Goal: Task Accomplishment & Management: Complete application form

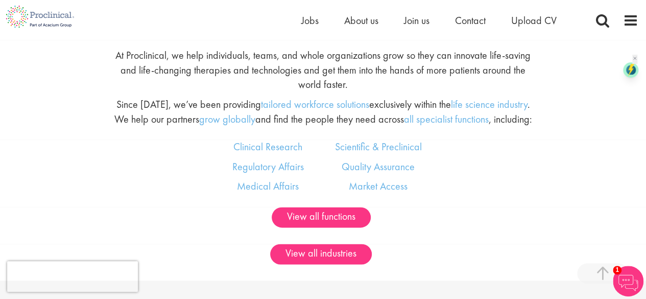
scroll to position [552, 0]
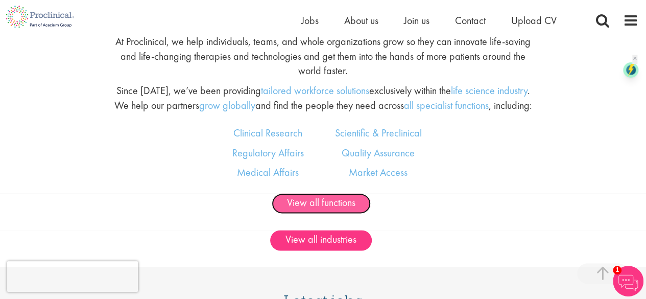
click at [327, 199] on link "View all functions" at bounding box center [321, 203] width 99 height 20
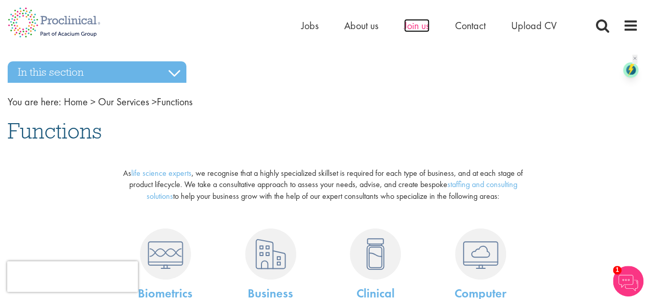
click at [422, 30] on span "Join us" at bounding box center [417, 25] width 26 height 13
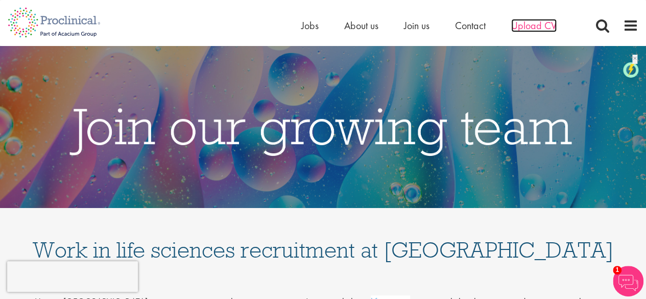
click at [519, 27] on span "Upload CV" at bounding box center [533, 25] width 45 height 13
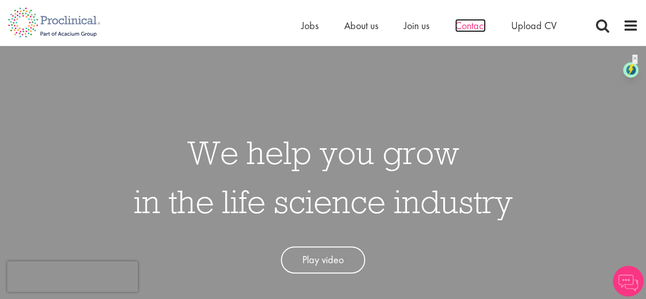
click at [467, 25] on span "Contact" at bounding box center [470, 25] width 31 height 13
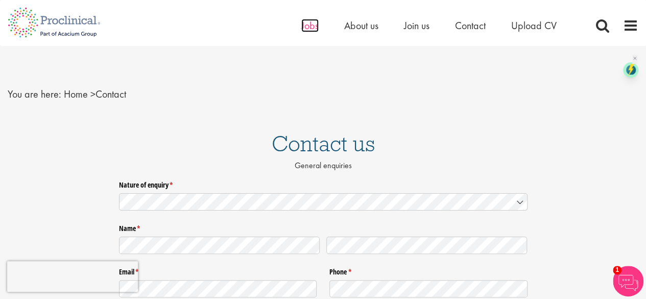
click at [311, 27] on span "Jobs" at bounding box center [309, 25] width 17 height 13
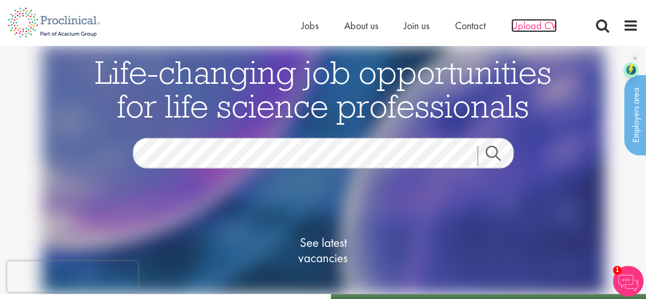
click at [542, 28] on span "Upload CV" at bounding box center [533, 25] width 45 height 13
